Goal: Download file/media

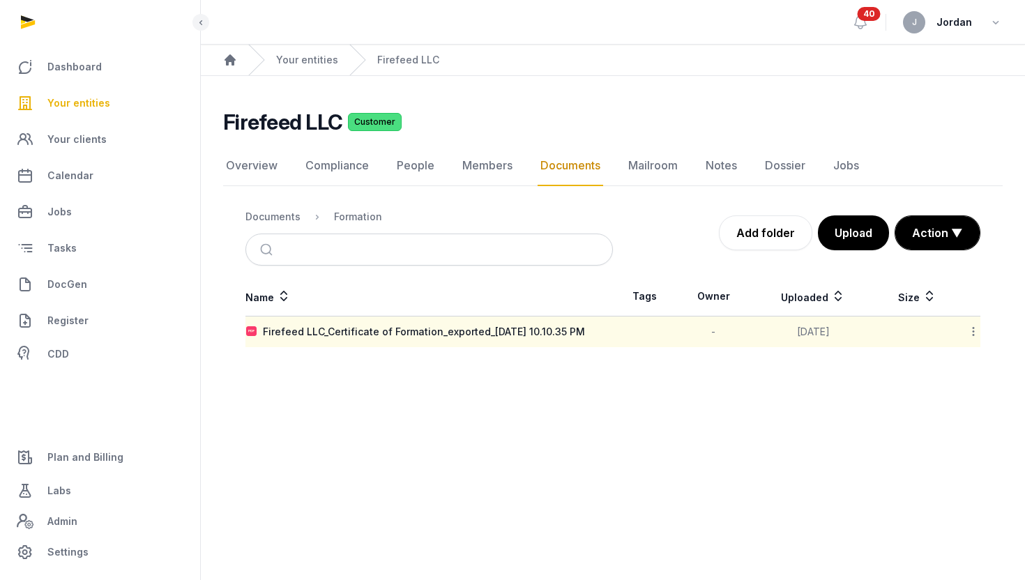
click at [975, 329] on icon at bounding box center [974, 331] width 13 height 15
click at [541, 340] on td "Firefeed LLC_Certificate of Formation_exported_[DATE] 10.10.35 PM" at bounding box center [430, 332] width 368 height 31
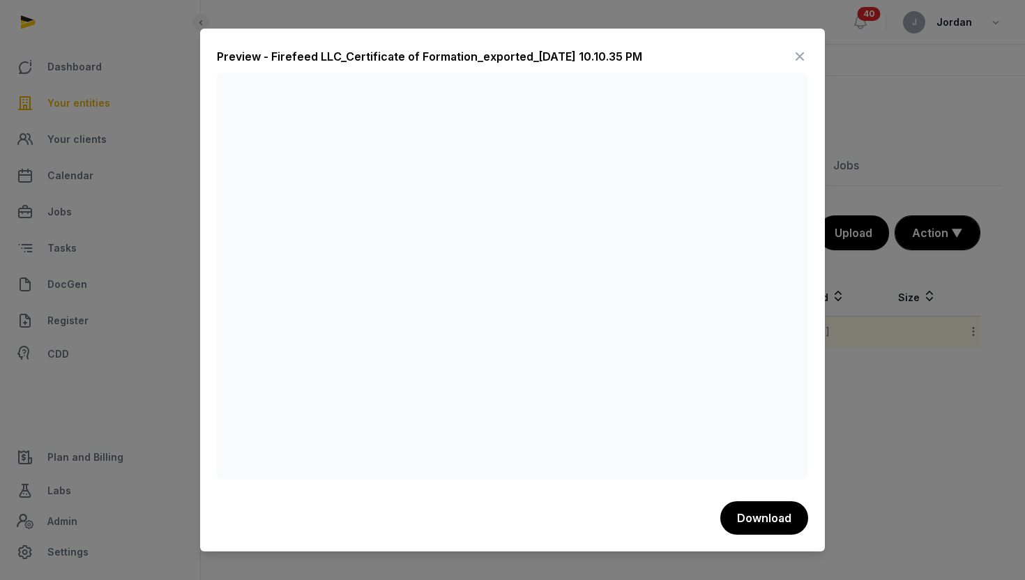
click at [801, 53] on icon at bounding box center [800, 56] width 17 height 22
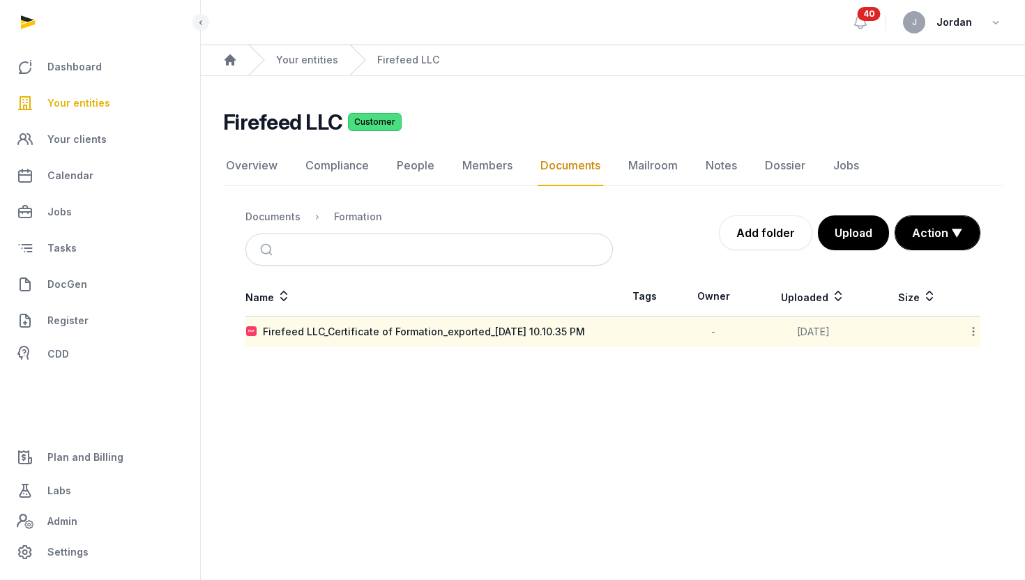
click at [971, 334] on icon at bounding box center [974, 331] width 13 height 15
click at [953, 373] on div "Download" at bounding box center [924, 368] width 112 height 25
click at [266, 175] on link "Overview" at bounding box center [251, 166] width 57 height 40
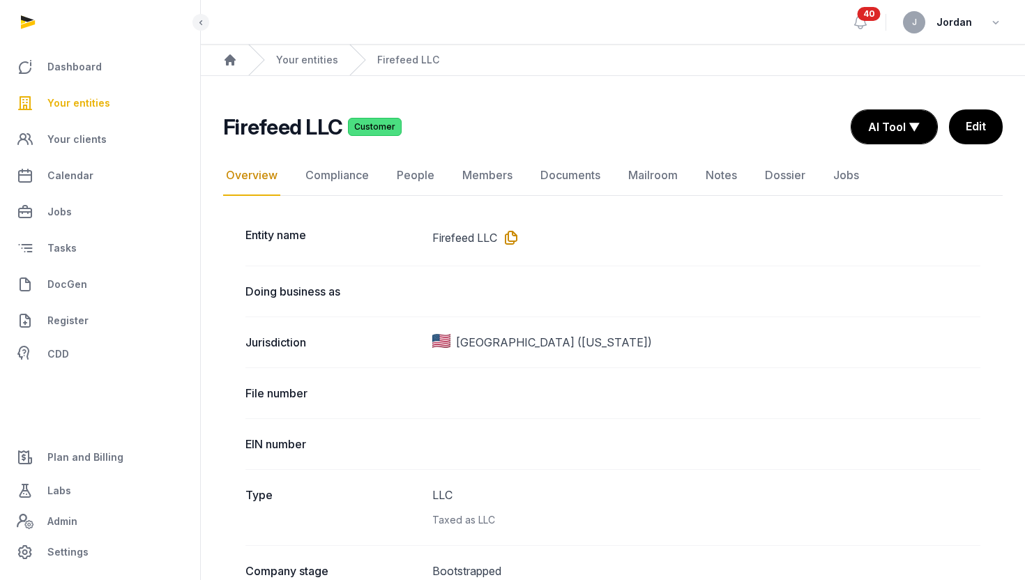
click at [516, 235] on icon at bounding box center [508, 238] width 22 height 22
